Goal: Information Seeking & Learning: Learn about a topic

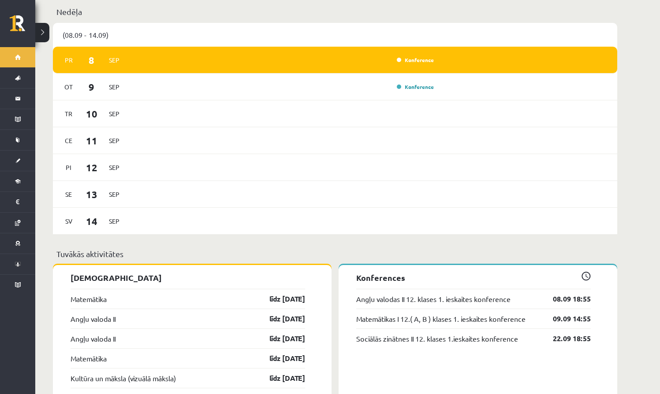
scroll to position [532, 0]
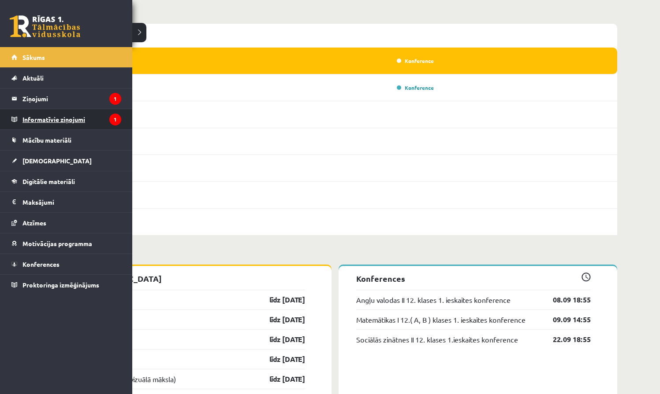
click at [38, 120] on legend "Informatīvie ziņojumi 1" at bounding box center [71, 119] width 99 height 20
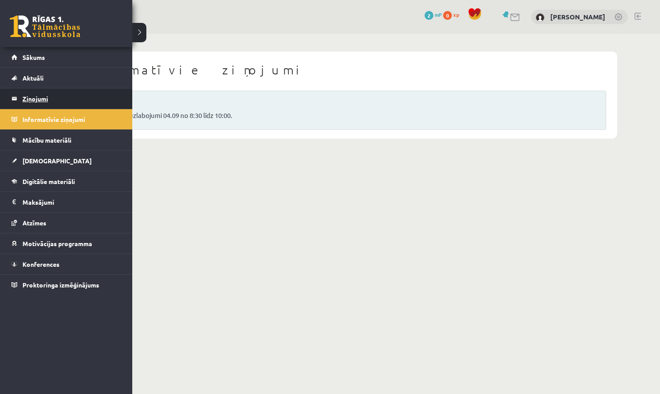
click at [46, 97] on legend "Ziņojumi 1" at bounding box center [71, 99] width 99 height 20
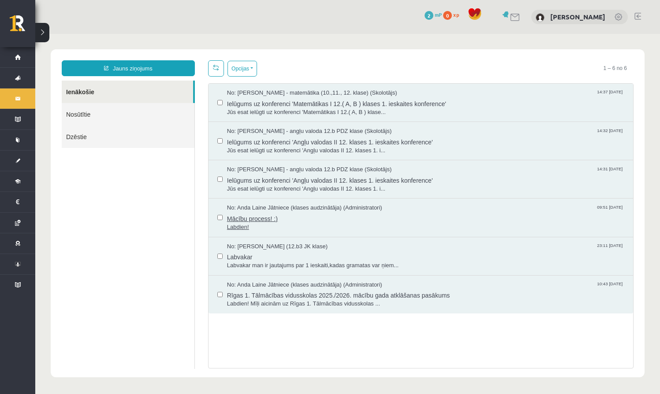
click at [271, 216] on span "Mācību process! :)" at bounding box center [425, 217] width 397 height 11
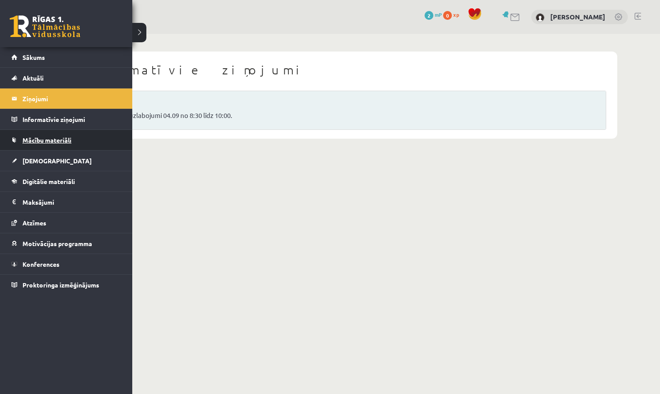
click at [29, 141] on span "Mācību materiāli" at bounding box center [46, 140] width 49 height 8
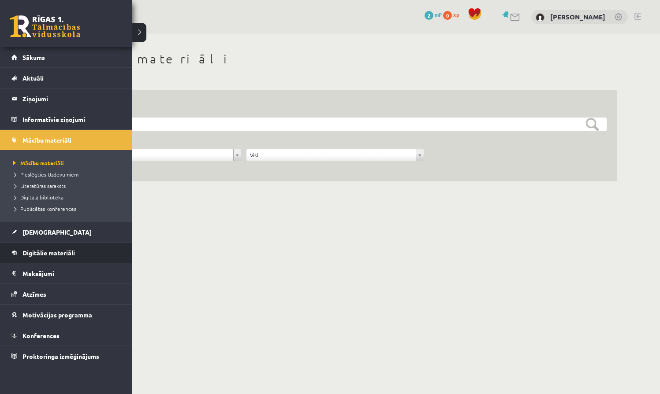
click at [43, 251] on span "Digitālie materiāli" at bounding box center [48, 253] width 52 height 8
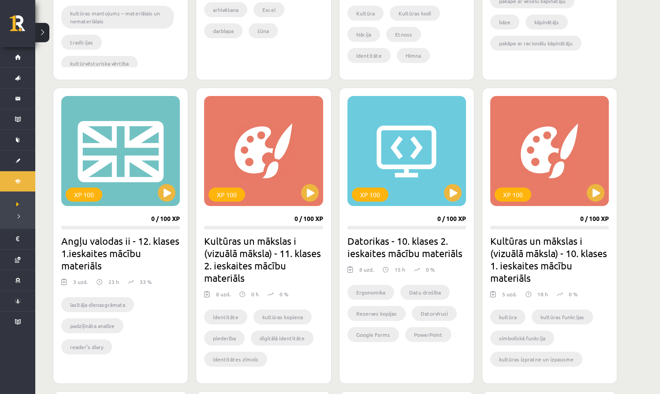
scroll to position [470, 0]
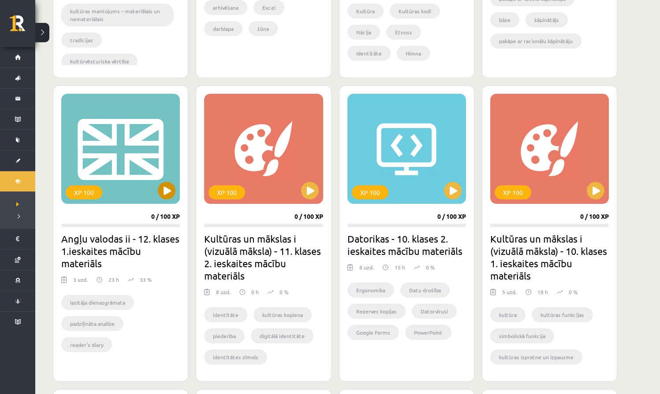
click at [170, 190] on button at bounding box center [167, 191] width 18 height 18
click at [142, 193] on div "XP 100" at bounding box center [120, 149] width 119 height 110
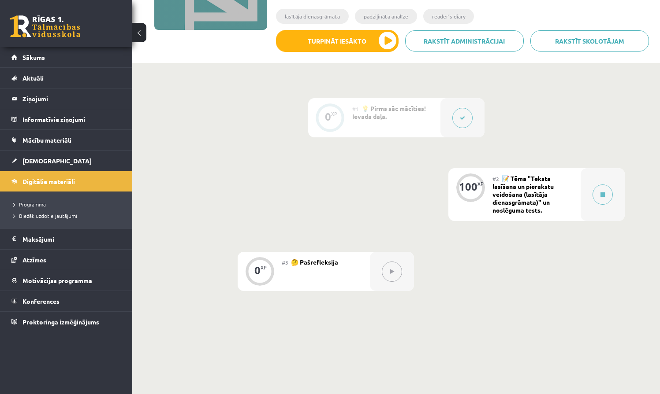
scroll to position [158, 0]
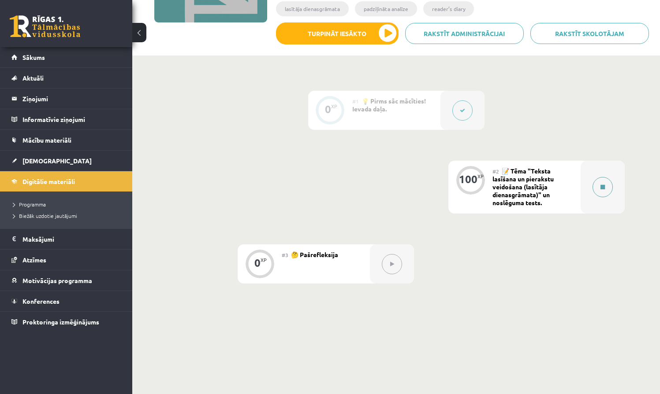
click at [601, 194] on button at bounding box center [602, 187] width 20 height 20
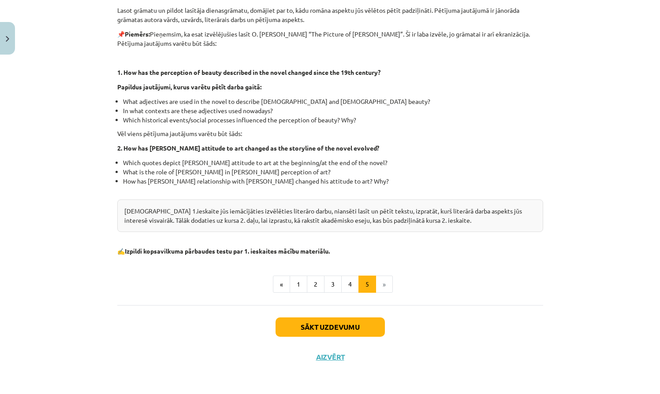
scroll to position [200, 0]
click at [351, 325] on button "Sākt uzdevumu" at bounding box center [329, 327] width 109 height 19
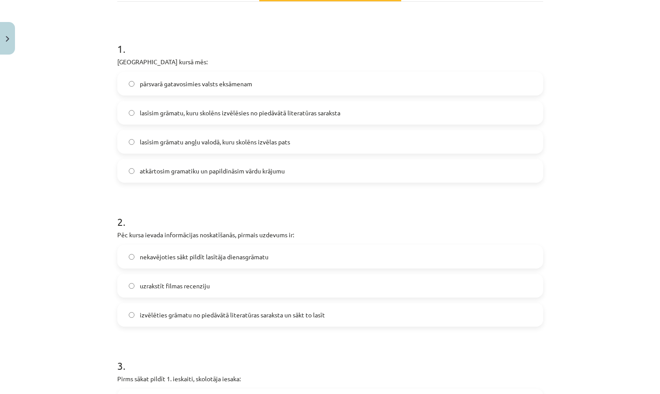
scroll to position [163, 0]
click at [137, 314] on label "izvēlēties grāmatu no piedāvātā literatūras saraksta un sākt to lasīt" at bounding box center [330, 315] width 424 height 22
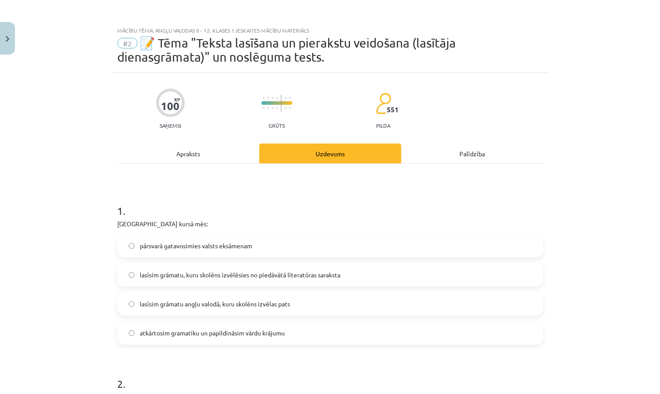
scroll to position [0, 0]
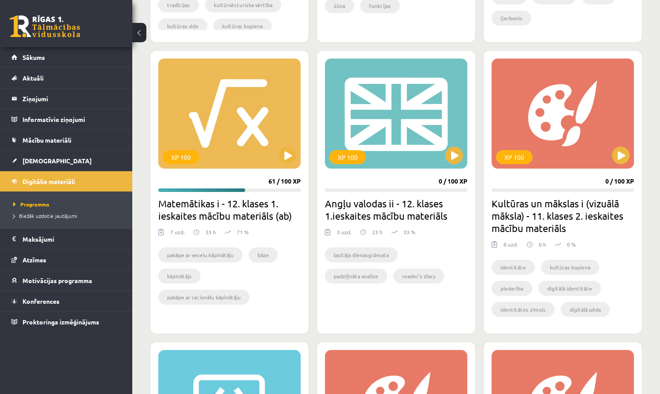
scroll to position [491, 0]
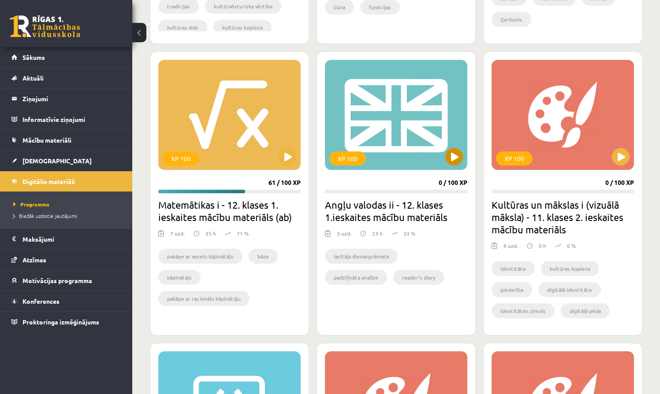
click at [450, 152] on button at bounding box center [454, 157] width 18 height 18
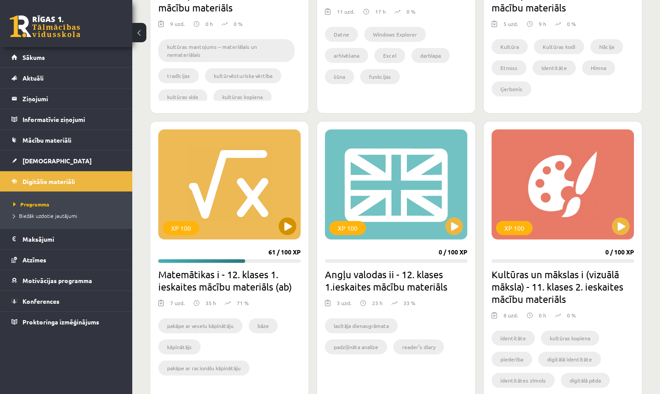
scroll to position [422, 0]
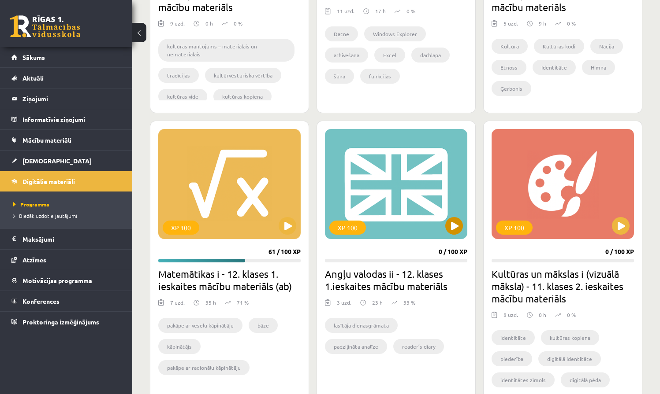
click at [405, 201] on div "XP 100" at bounding box center [396, 184] width 142 height 110
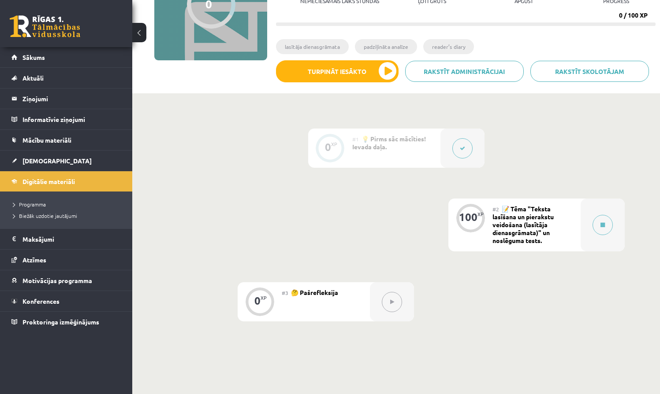
scroll to position [120, 0]
click at [601, 224] on icon at bounding box center [602, 225] width 4 height 5
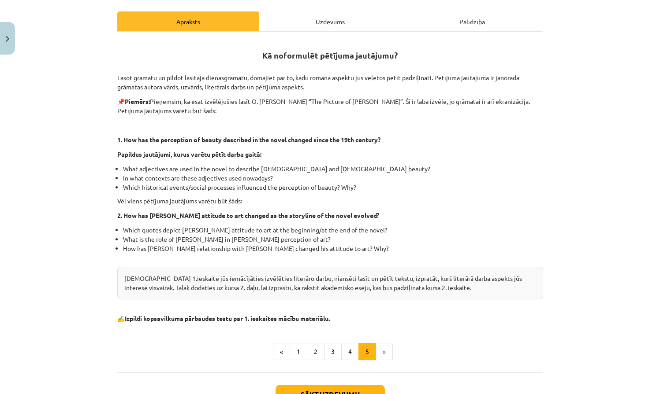
scroll to position [133, 0]
click at [296, 350] on button "1" at bounding box center [298, 352] width 18 height 18
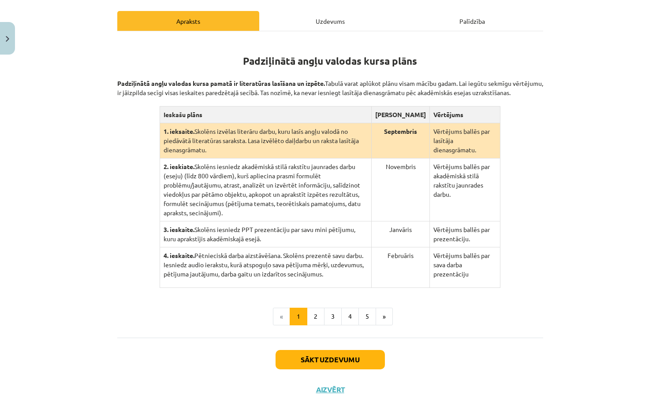
scroll to position [172, 0]
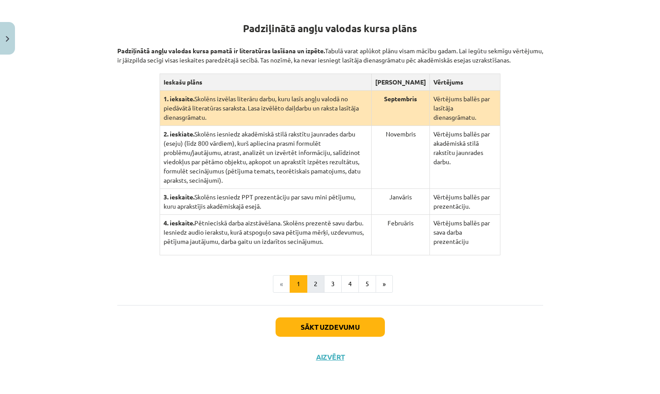
click at [317, 293] on button "2" at bounding box center [316, 284] width 18 height 18
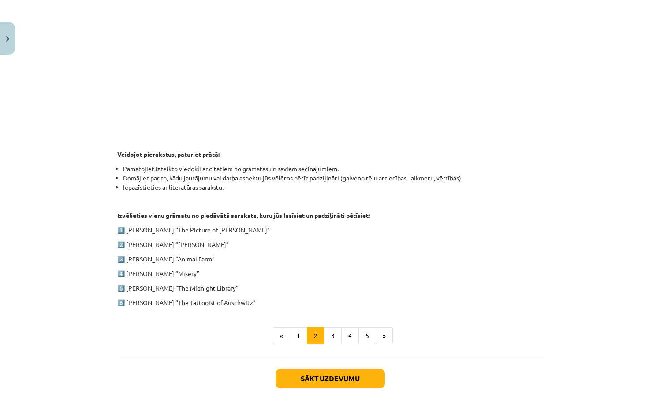
scroll to position [319, 0]
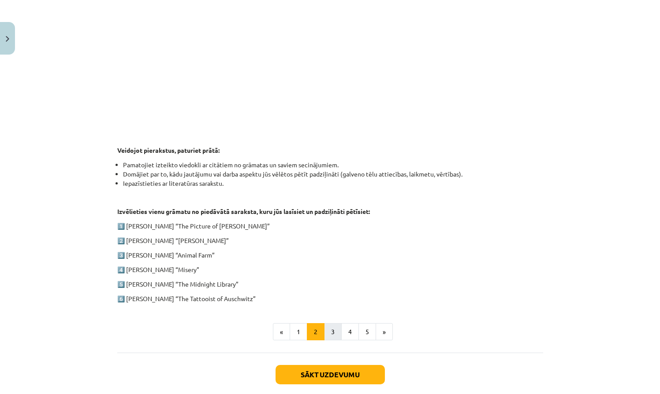
click at [335, 331] on button "3" at bounding box center [333, 332] width 18 height 18
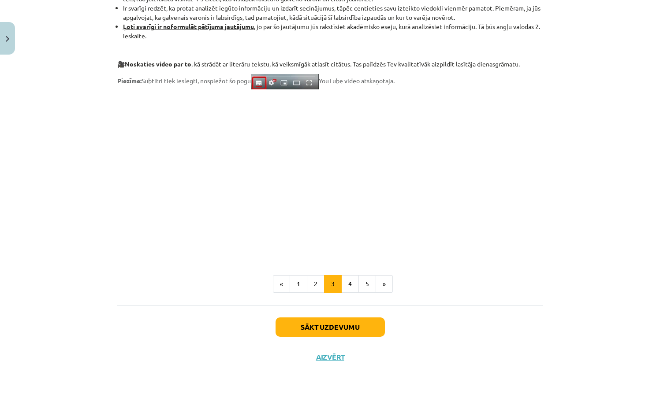
scroll to position [667, 0]
click at [348, 282] on button "4" at bounding box center [350, 284] width 18 height 18
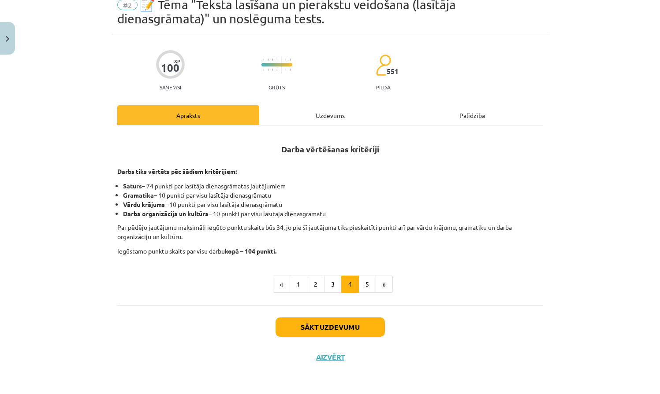
scroll to position [39, 0]
click at [366, 287] on button "5" at bounding box center [367, 285] width 18 height 18
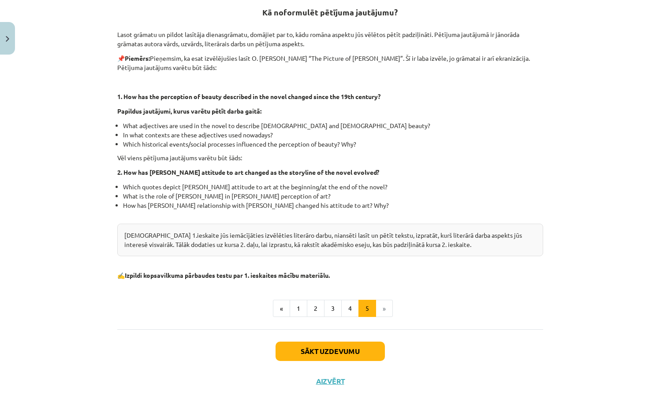
scroll to position [197, 0]
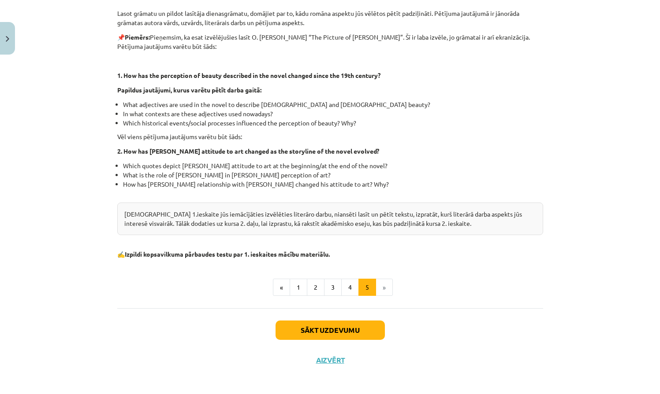
click at [383, 289] on li "»" at bounding box center [384, 288] width 17 height 18
click at [344, 331] on button "Sākt uzdevumu" at bounding box center [329, 330] width 109 height 19
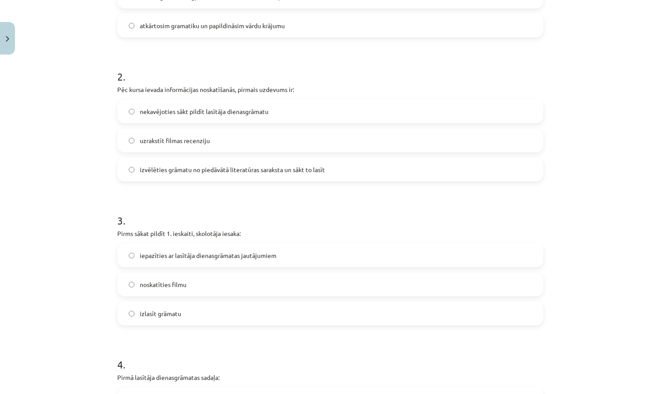
scroll to position [312, 0]
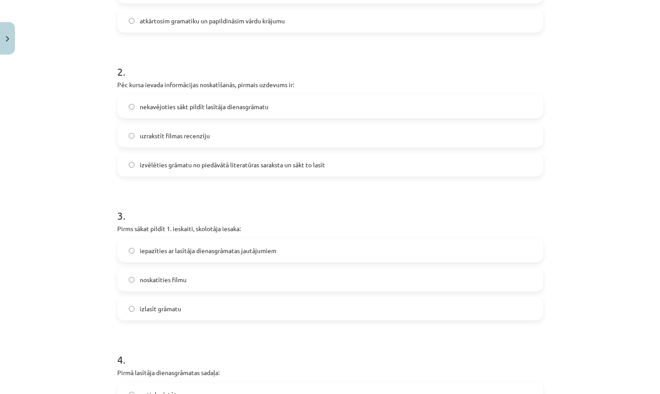
click at [131, 247] on label "iepazīties ar lasītāja dienasgrāmatas jautājumiem" at bounding box center [330, 251] width 424 height 22
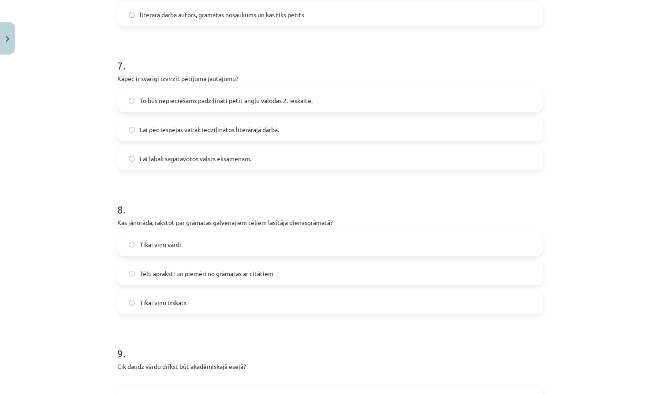
scroll to position [1010, 0]
click at [130, 268] on label "Tēlu apraksti un piemēri no grāmatas ar citātiem" at bounding box center [330, 273] width 424 height 22
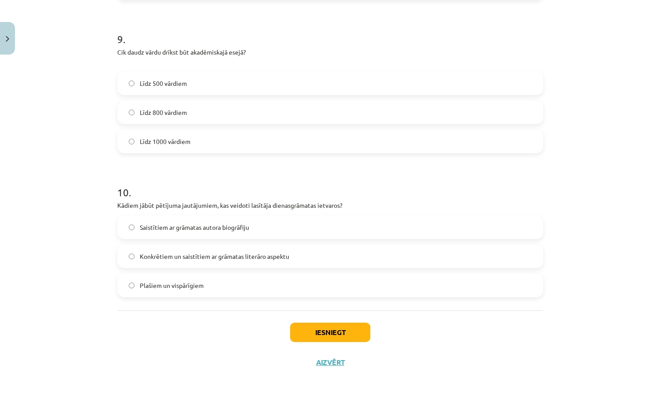
scroll to position [1325, 0]
click at [336, 334] on button "Iesniegt" at bounding box center [330, 332] width 80 height 19
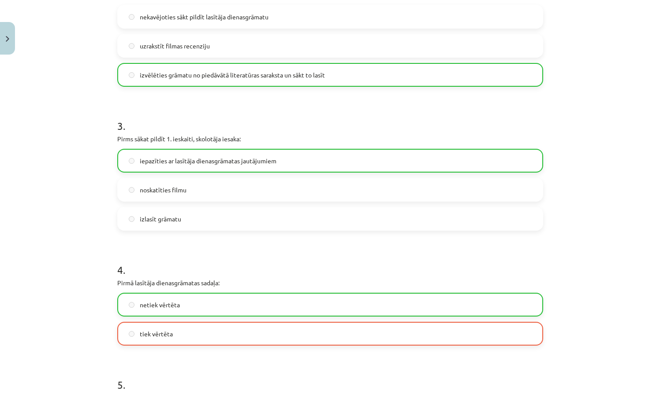
scroll to position [404, 0]
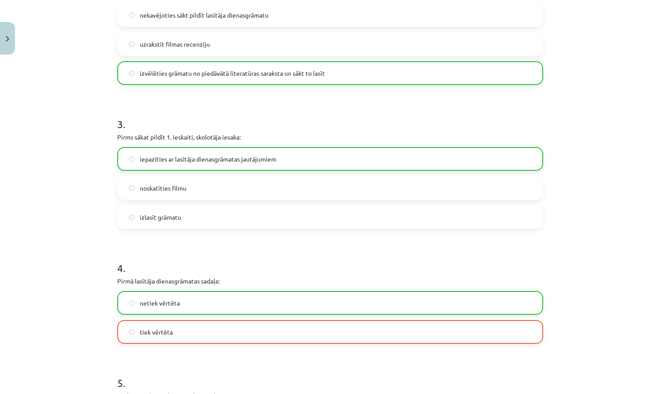
click at [299, 298] on label "netiek vērtēta" at bounding box center [330, 303] width 424 height 22
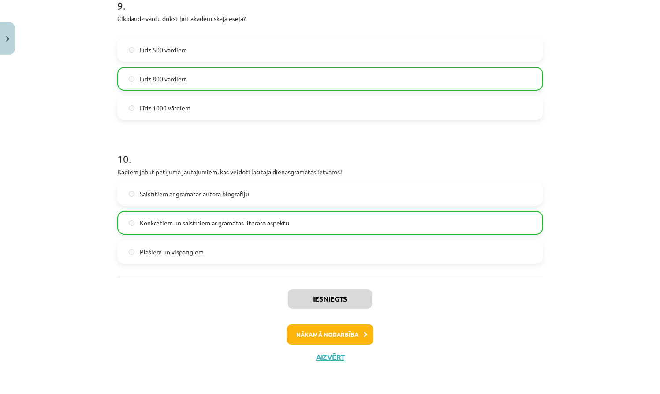
scroll to position [1359, 0]
click at [327, 338] on button "Nākamā nodarbība" at bounding box center [330, 335] width 86 height 20
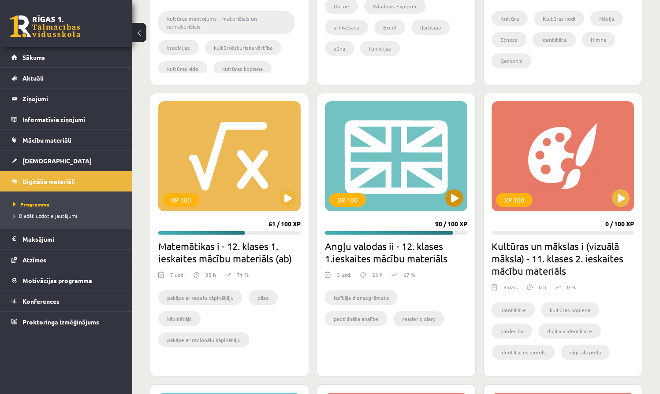
scroll to position [451, 0]
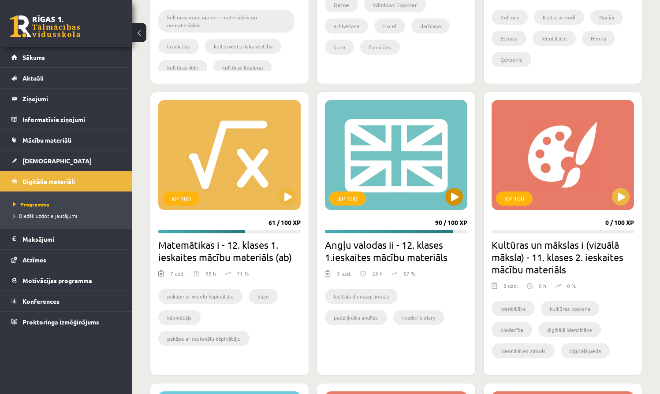
click at [453, 196] on button at bounding box center [454, 197] width 18 height 18
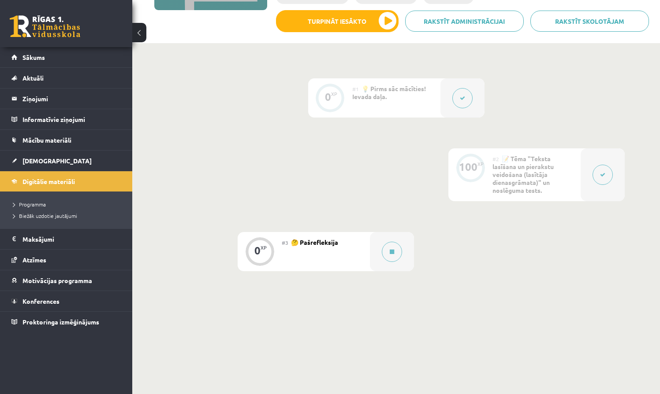
scroll to position [171, 0]
click at [391, 250] on button at bounding box center [392, 251] width 20 height 20
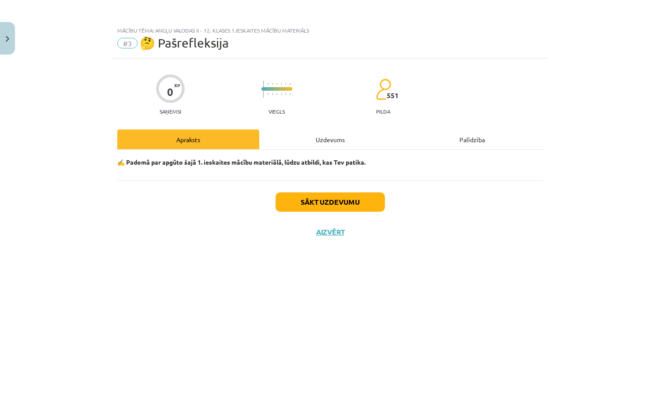
click at [362, 205] on button "Sākt uzdevumu" at bounding box center [329, 202] width 109 height 19
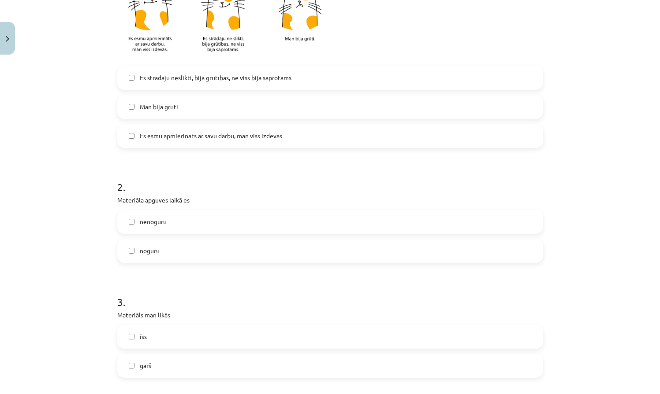
scroll to position [246, 0]
click at [310, 221] on label "nenoguru" at bounding box center [330, 221] width 424 height 22
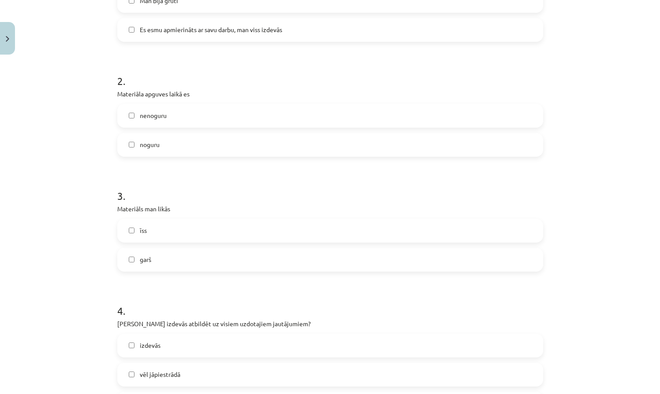
scroll to position [352, 0]
click at [302, 229] on label "īss" at bounding box center [330, 230] width 424 height 22
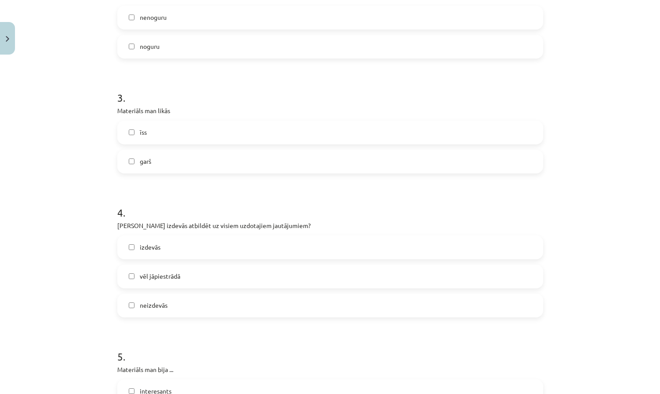
scroll to position [452, 0]
click at [279, 239] on label "izdevās" at bounding box center [330, 246] width 424 height 22
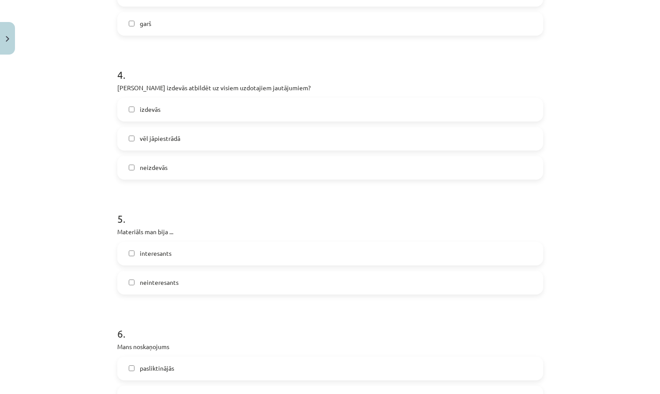
scroll to position [592, 0]
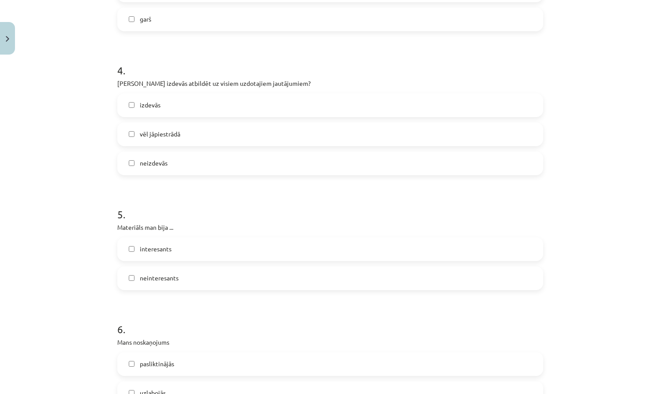
click at [228, 242] on label "interesants" at bounding box center [330, 249] width 424 height 22
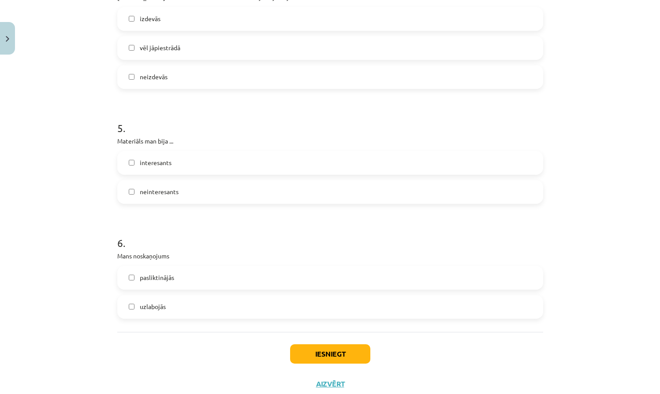
scroll to position [679, 0]
click at [217, 302] on label "uzlabojās" at bounding box center [330, 306] width 424 height 22
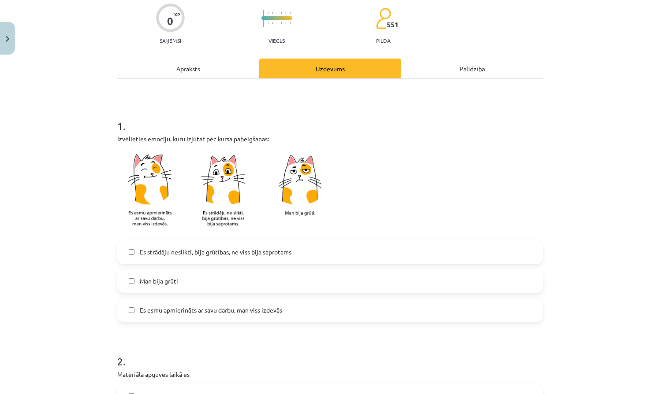
scroll to position [73, 0]
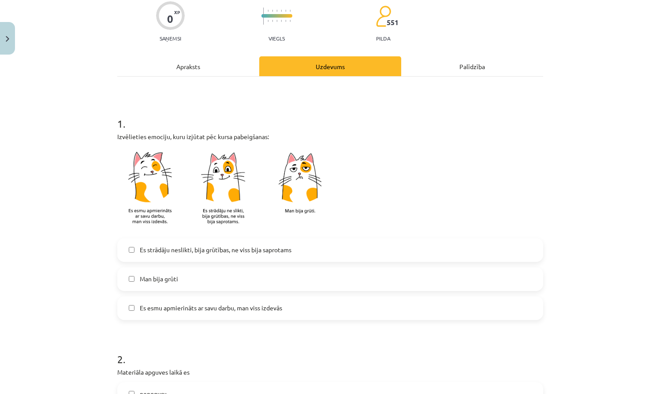
click at [218, 310] on span "Es esmu apmierināts ar savu darbu, man viss izdevās" at bounding box center [211, 308] width 142 height 9
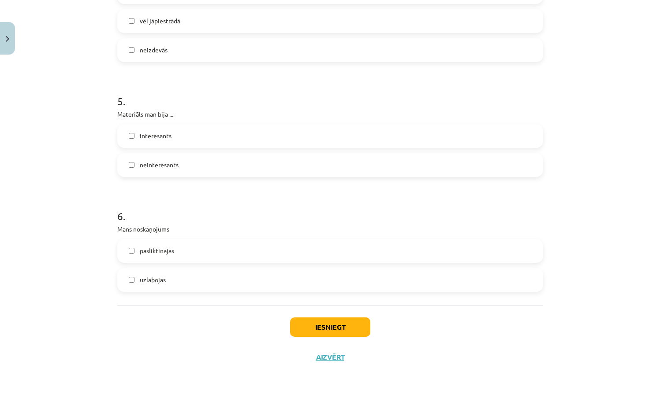
scroll to position [707, 0]
click at [344, 324] on button "Iesniegt" at bounding box center [330, 327] width 80 height 19
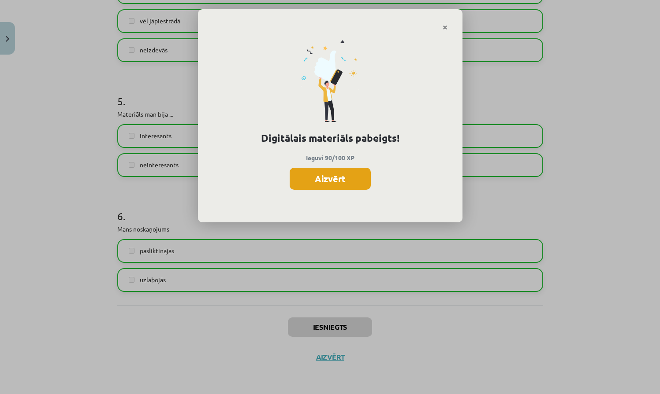
click at [341, 179] on button "Aizvērt" at bounding box center [329, 179] width 81 height 22
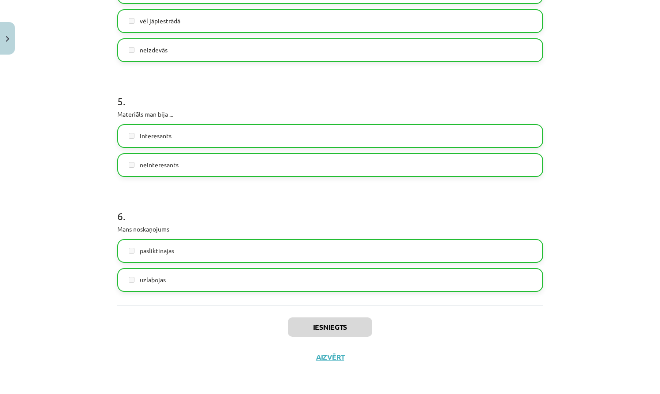
click at [331, 356] on button "Aizvērt" at bounding box center [329, 357] width 33 height 9
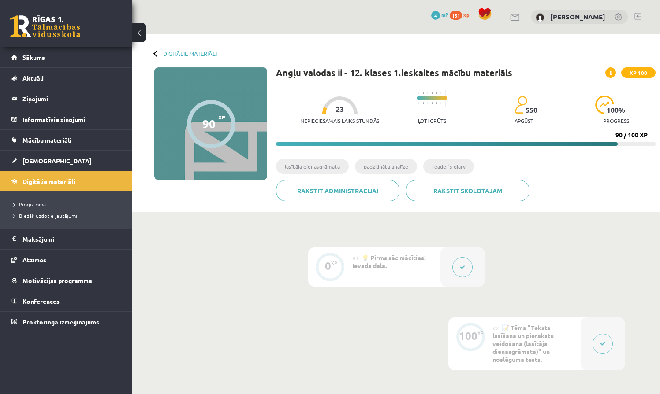
scroll to position [0, 0]
click at [33, 55] on span "Sākums" at bounding box center [33, 57] width 22 height 8
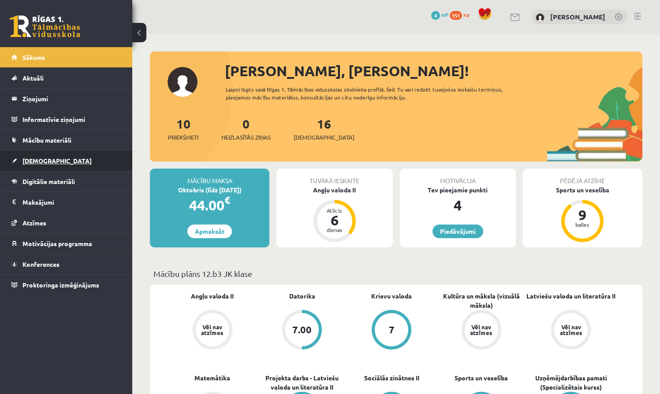
click at [40, 160] on span "[DEMOGRAPHIC_DATA]" at bounding box center [56, 161] width 69 height 8
